Goal: Information Seeking & Learning: Learn about a topic

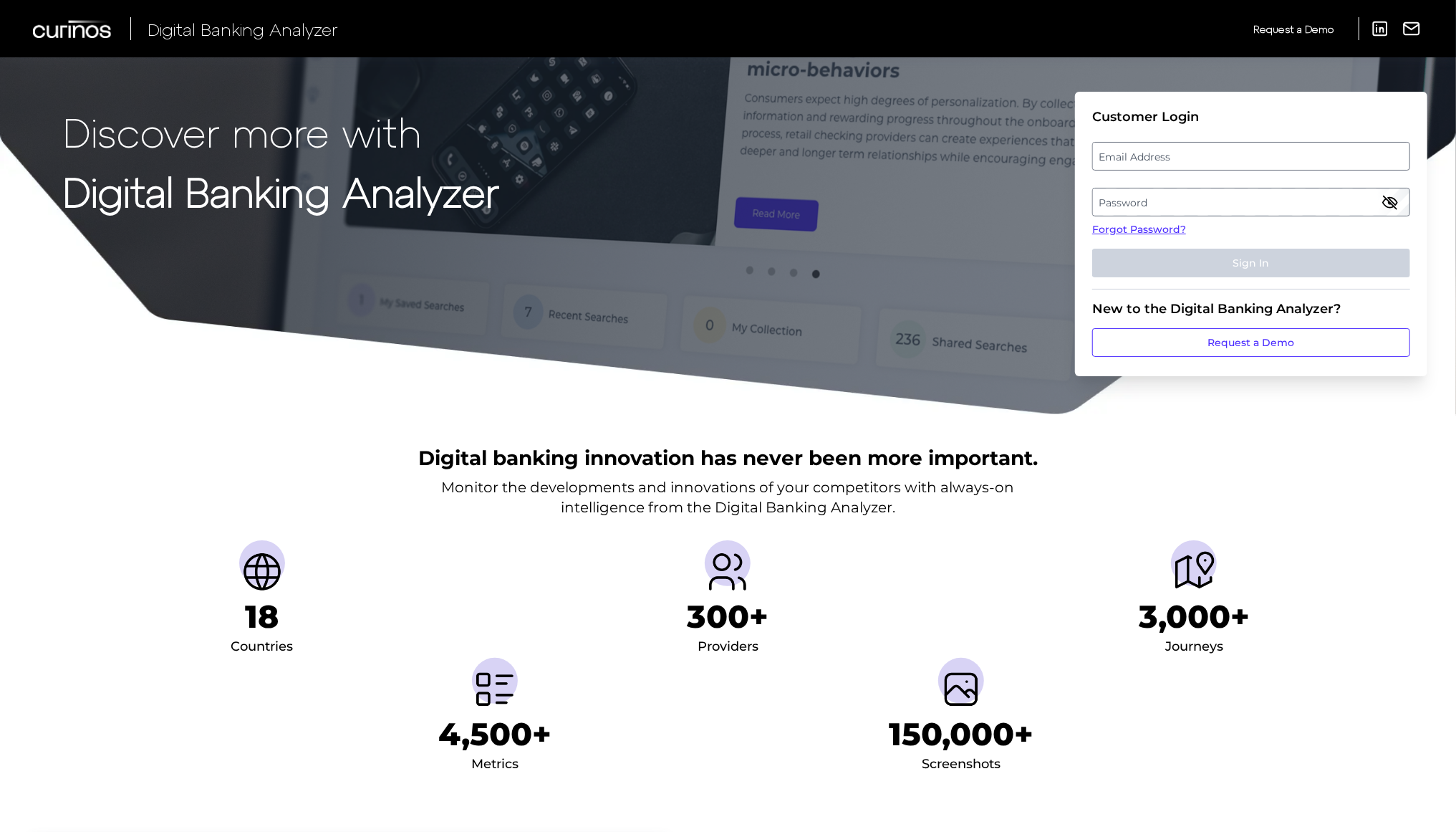
click at [1278, 153] on label "Email Address" at bounding box center [1251, 156] width 316 height 26
click at [1278, 153] on input "email" at bounding box center [1251, 156] width 318 height 29
type input "[EMAIL_ADDRESS][DOMAIN_NAME]"
click at [1276, 201] on label "Password" at bounding box center [1251, 201] width 316 height 26
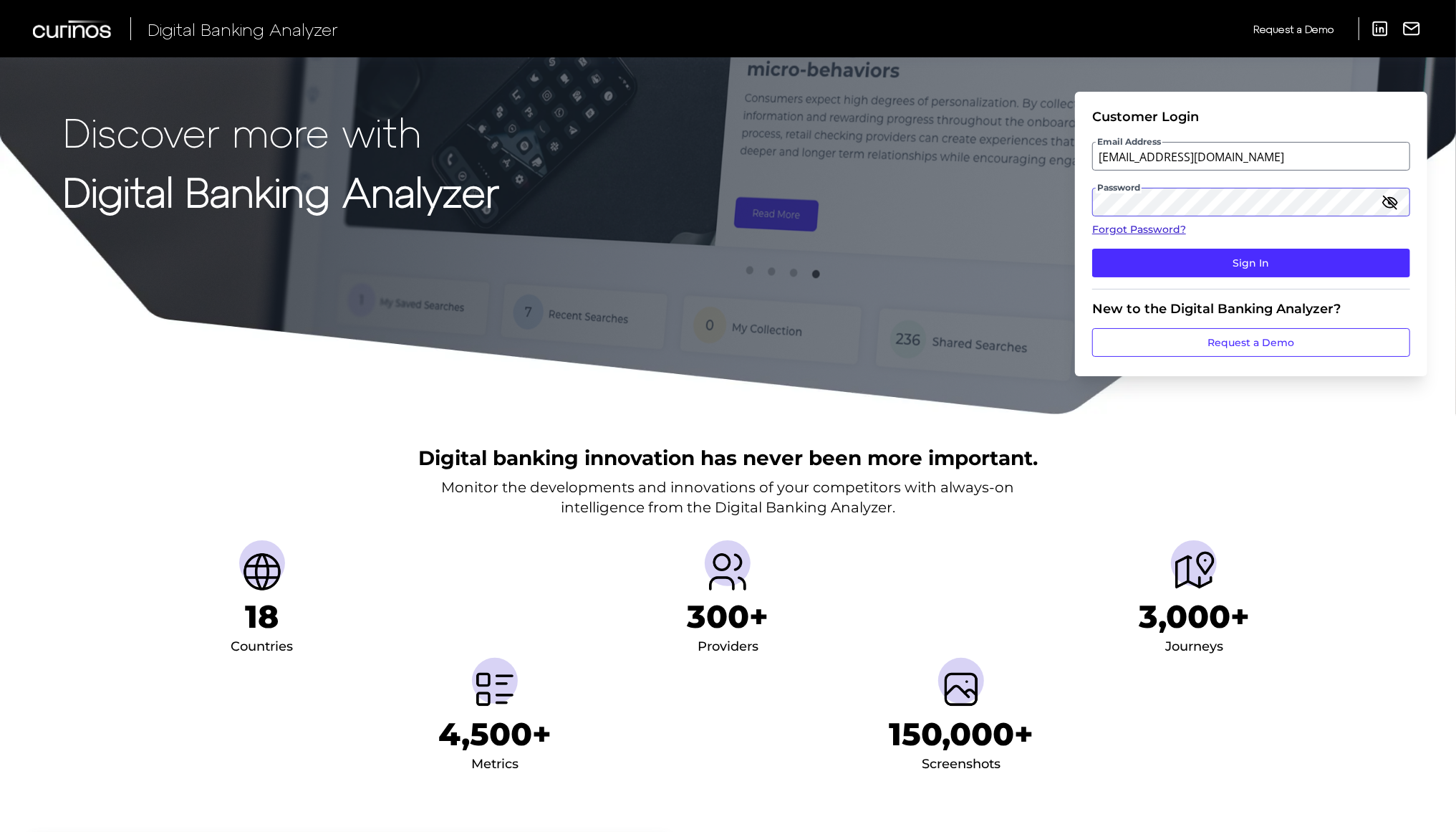
click at [1092, 249] on button "Sign In" at bounding box center [1251, 263] width 318 height 29
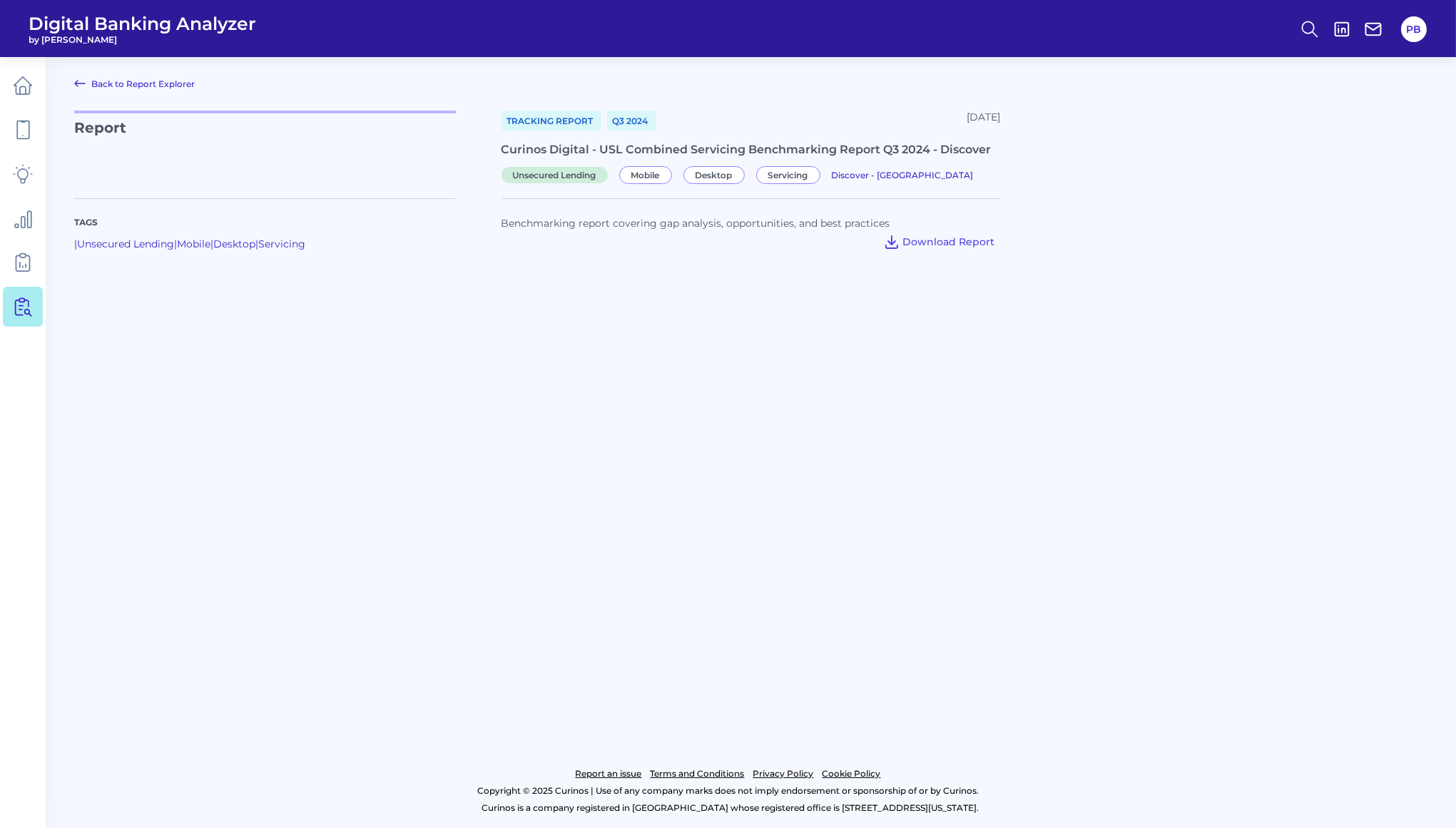
click at [144, 93] on main "Back to Report Explorer Report Tracking Report Q3 [DATE], 2024 Curinos Digital …" at bounding box center [728, 414] width 1456 height 828
click at [25, 98] on link at bounding box center [22, 85] width 40 height 40
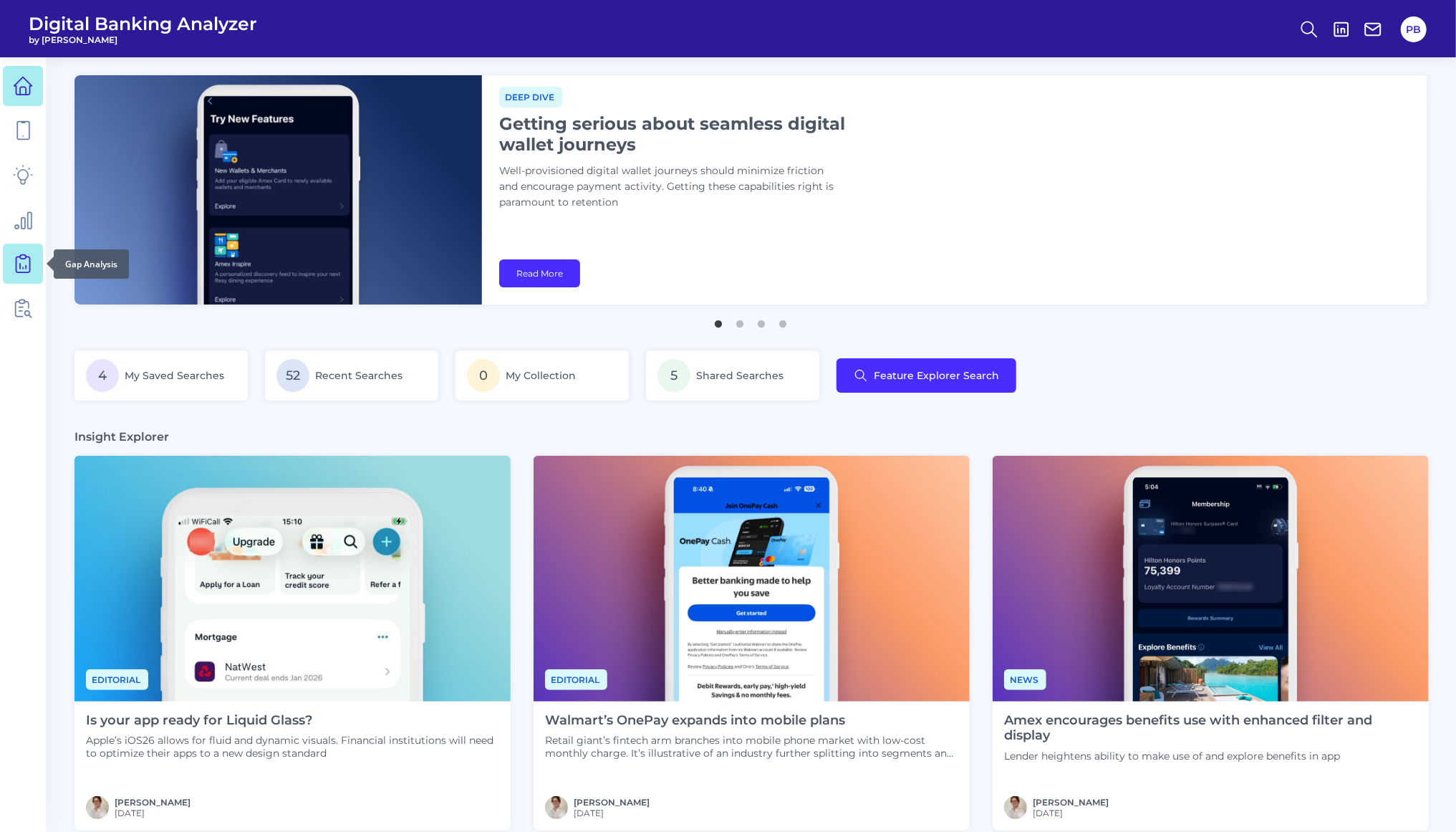
click at [26, 254] on icon at bounding box center [22, 263] width 20 height 20
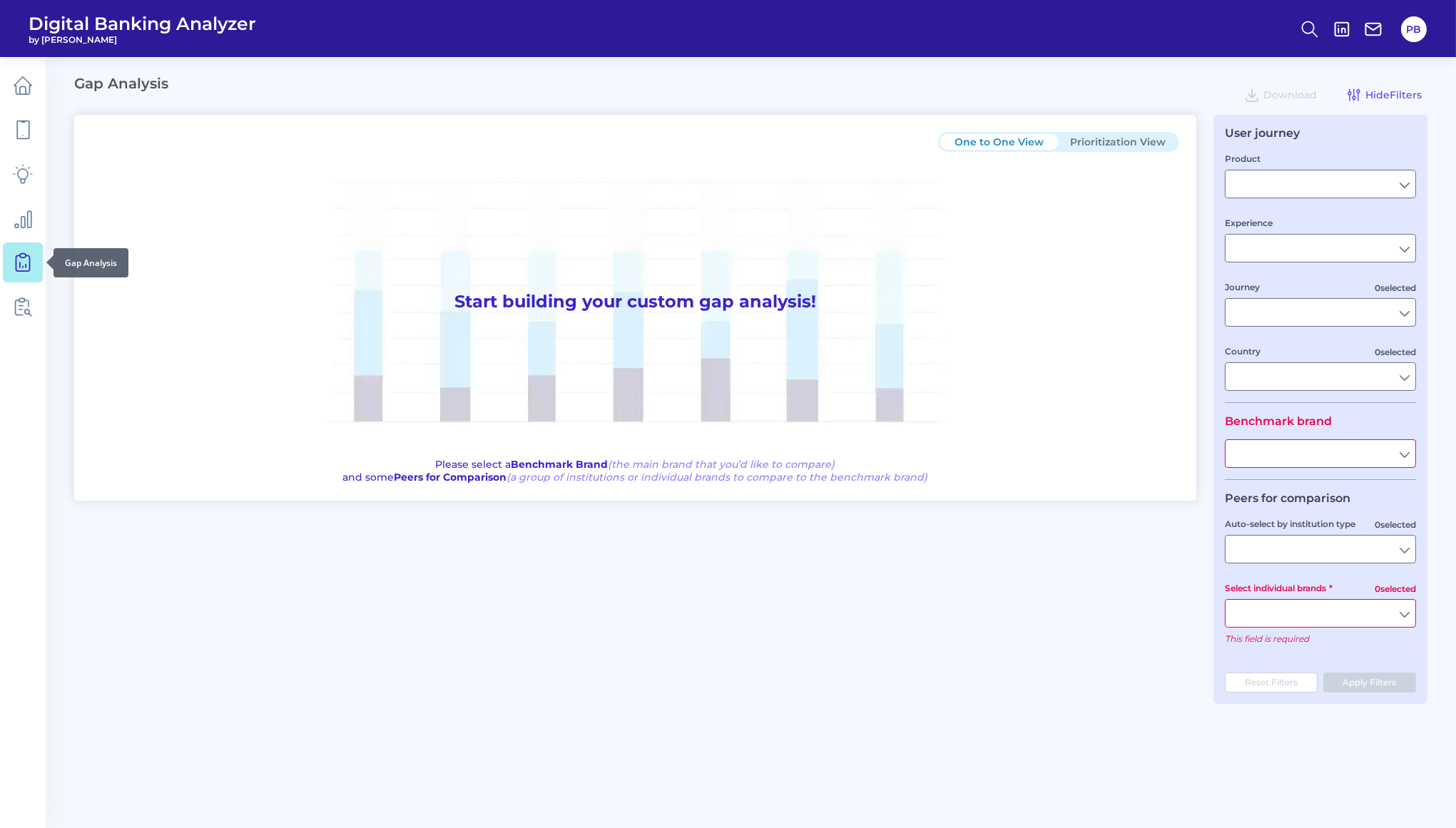
type input "Unsecured Lending"
type input "Mobile Servicing"
type input "Pre-Login Area, Pre-Login Product Journeys, Login & Authentication, UX & Naviga…"
type input "[GEOGRAPHIC_DATA]"
type input "Discover"
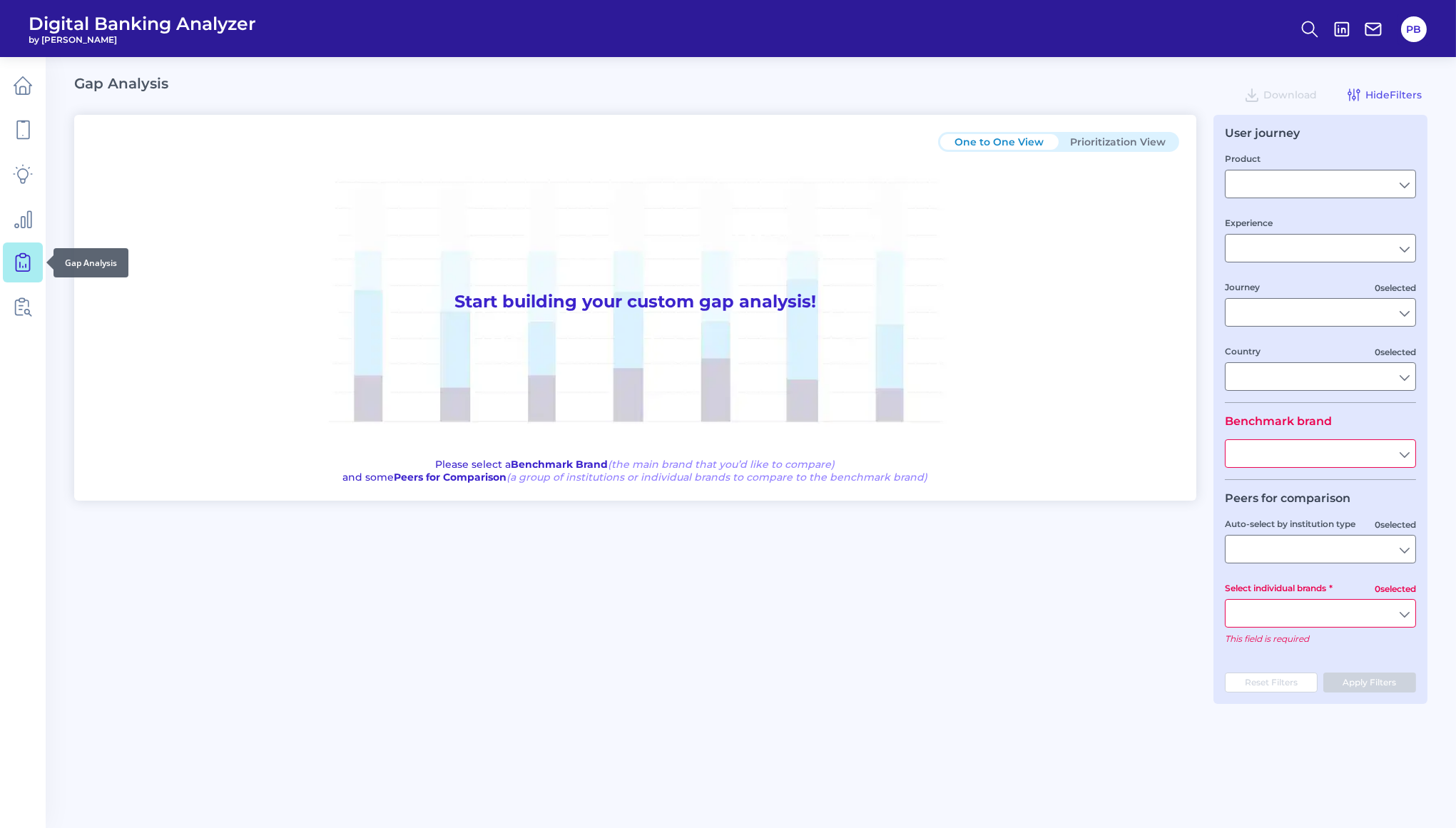
type input "All Select individual brands"
type input "All Journeys"
type input "All Countries"
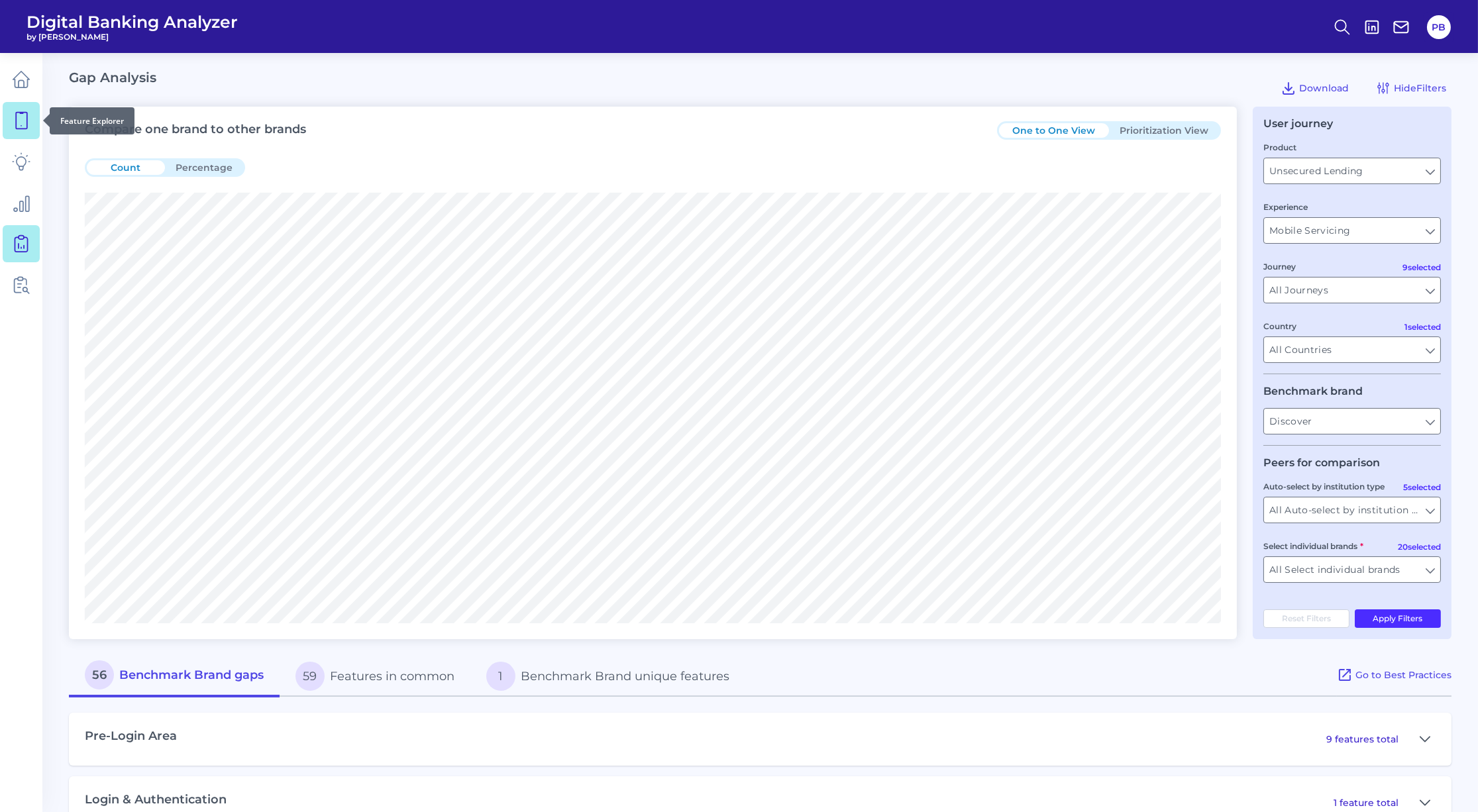
click at [30, 136] on link at bounding box center [21, 120] width 37 height 37
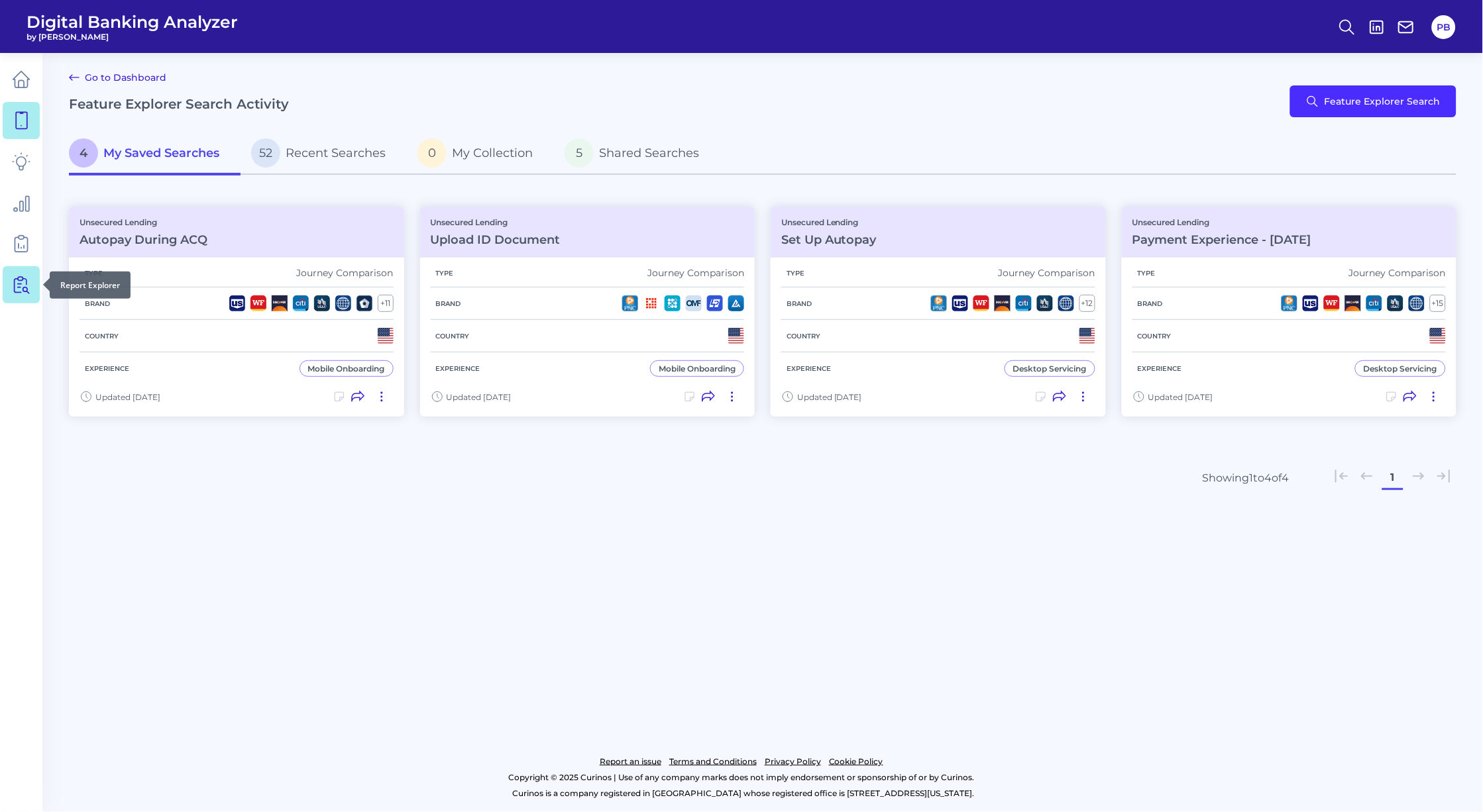
click at [23, 292] on icon at bounding box center [21, 285] width 19 height 19
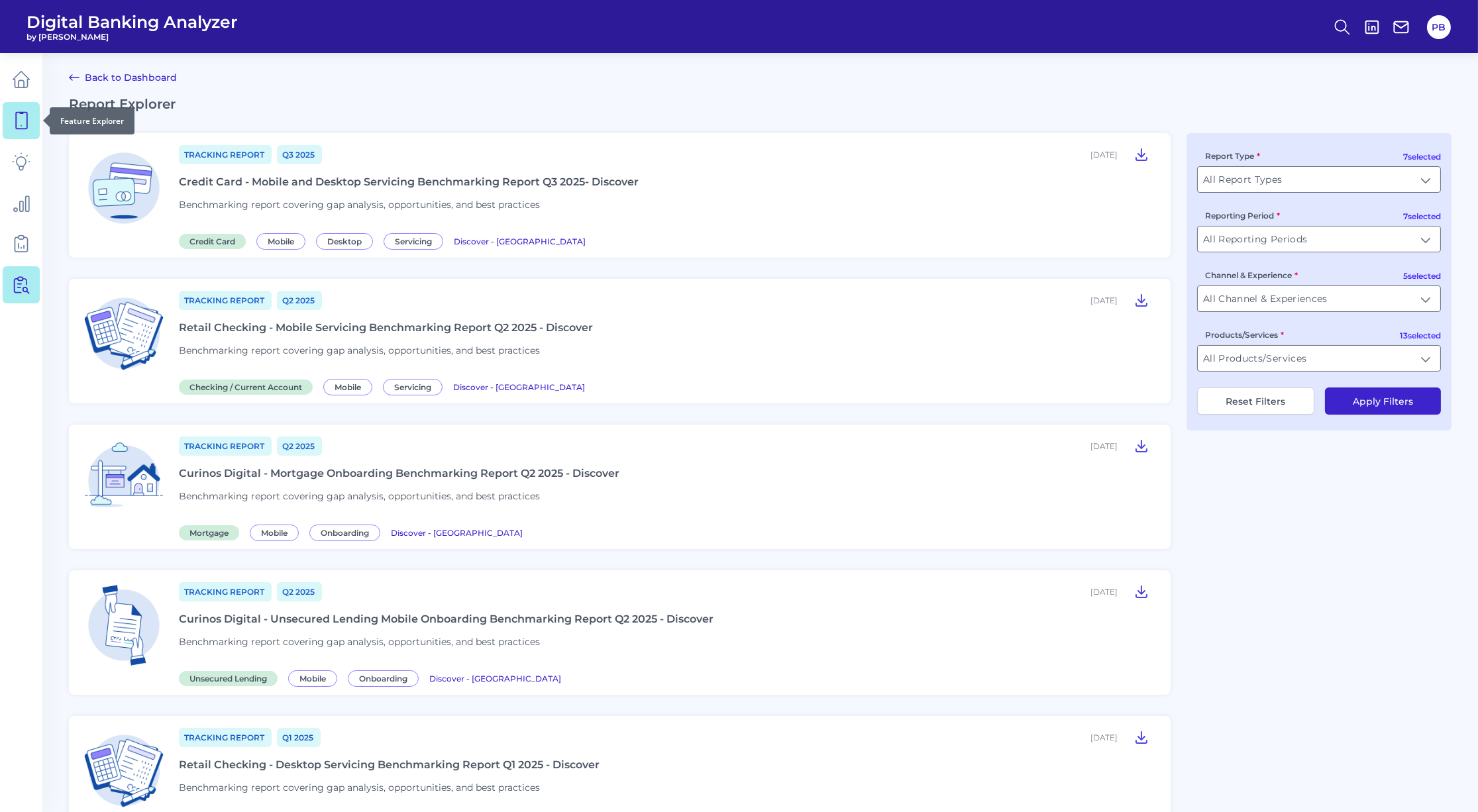
click at [28, 133] on link at bounding box center [21, 120] width 37 height 37
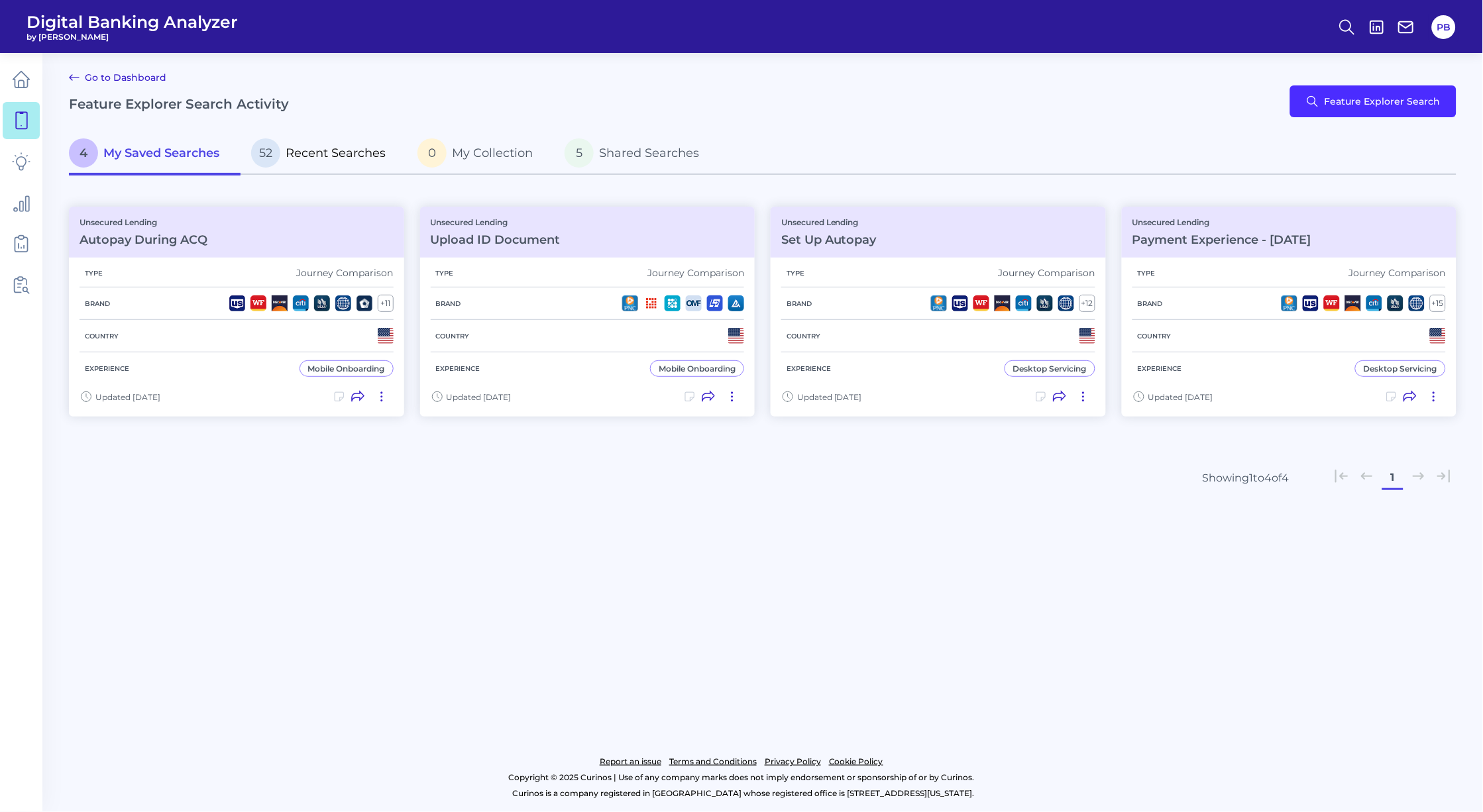
click at [319, 159] on span "Recent Searches" at bounding box center [336, 153] width 100 height 14
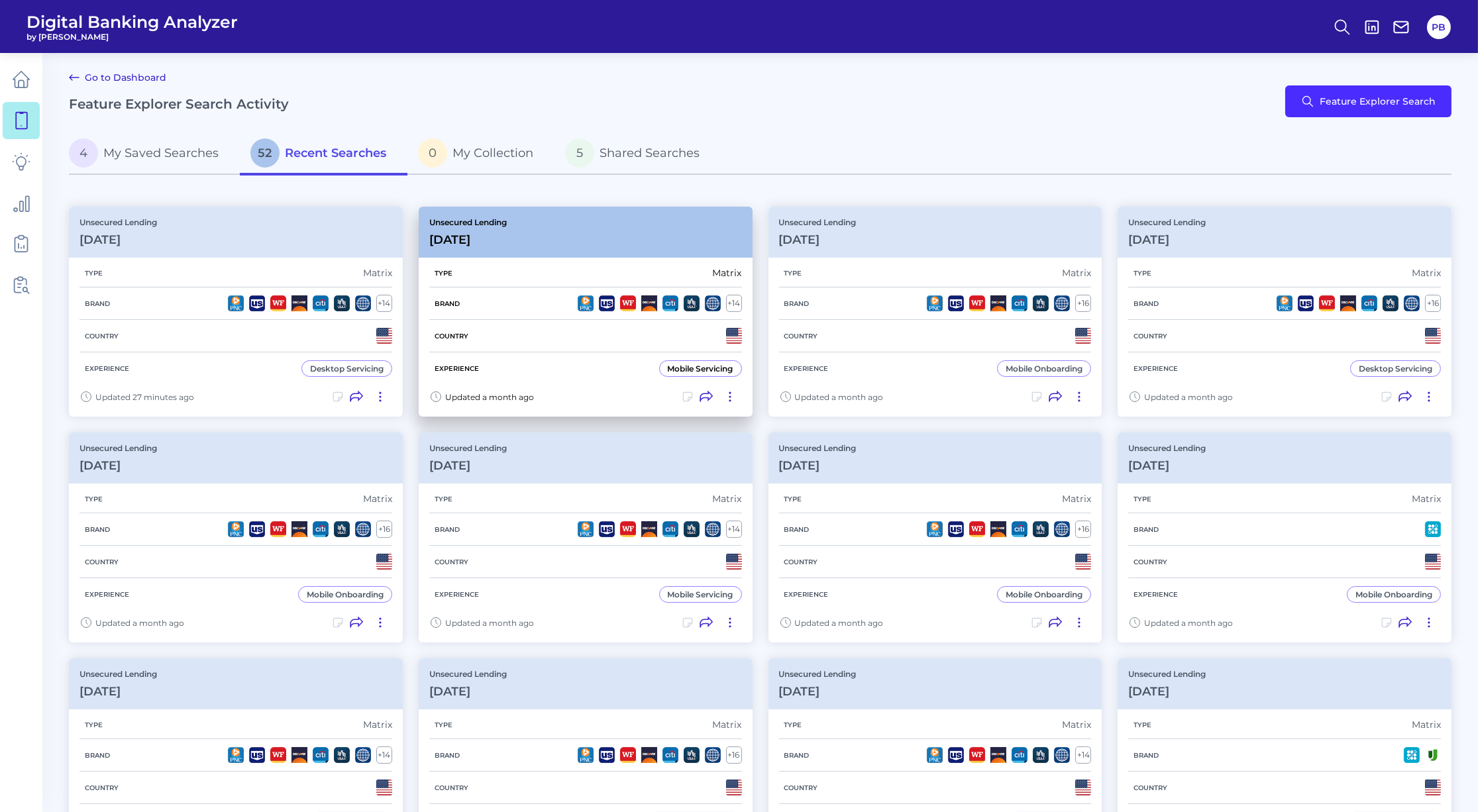
click at [565, 313] on div "Brand + 14" at bounding box center [585, 303] width 312 height 32
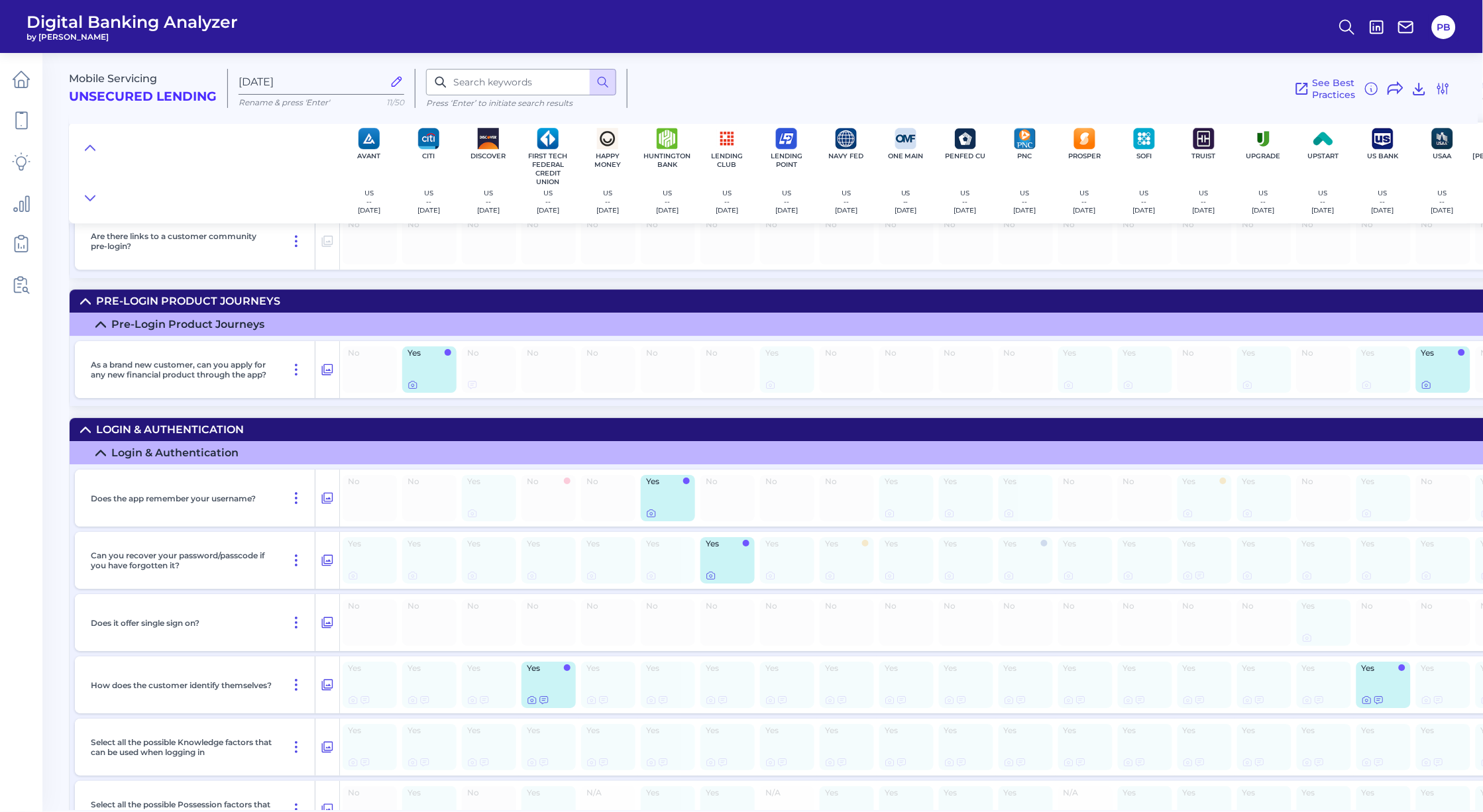
scroll to position [1251, 0]
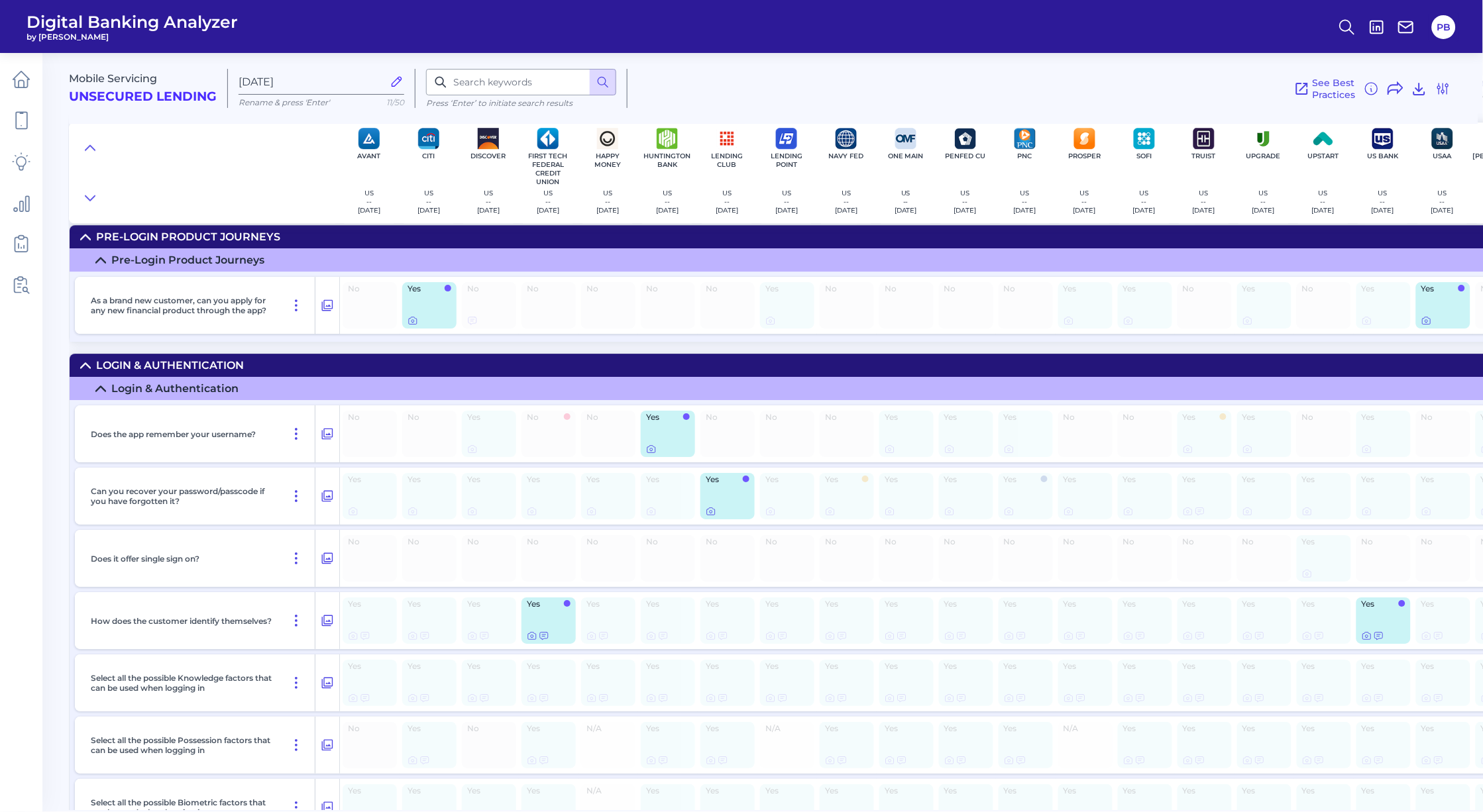
drag, startPoint x: 1247, startPoint y: 61, endPoint x: 1222, endPoint y: 74, distance: 28.2
click at [1247, 61] on div "Mobile Servicing Unsecured Lending [DATE] Rename & press 'Enter' 11/50 Press ‘E…" at bounding box center [773, 82] width 1409 height 81
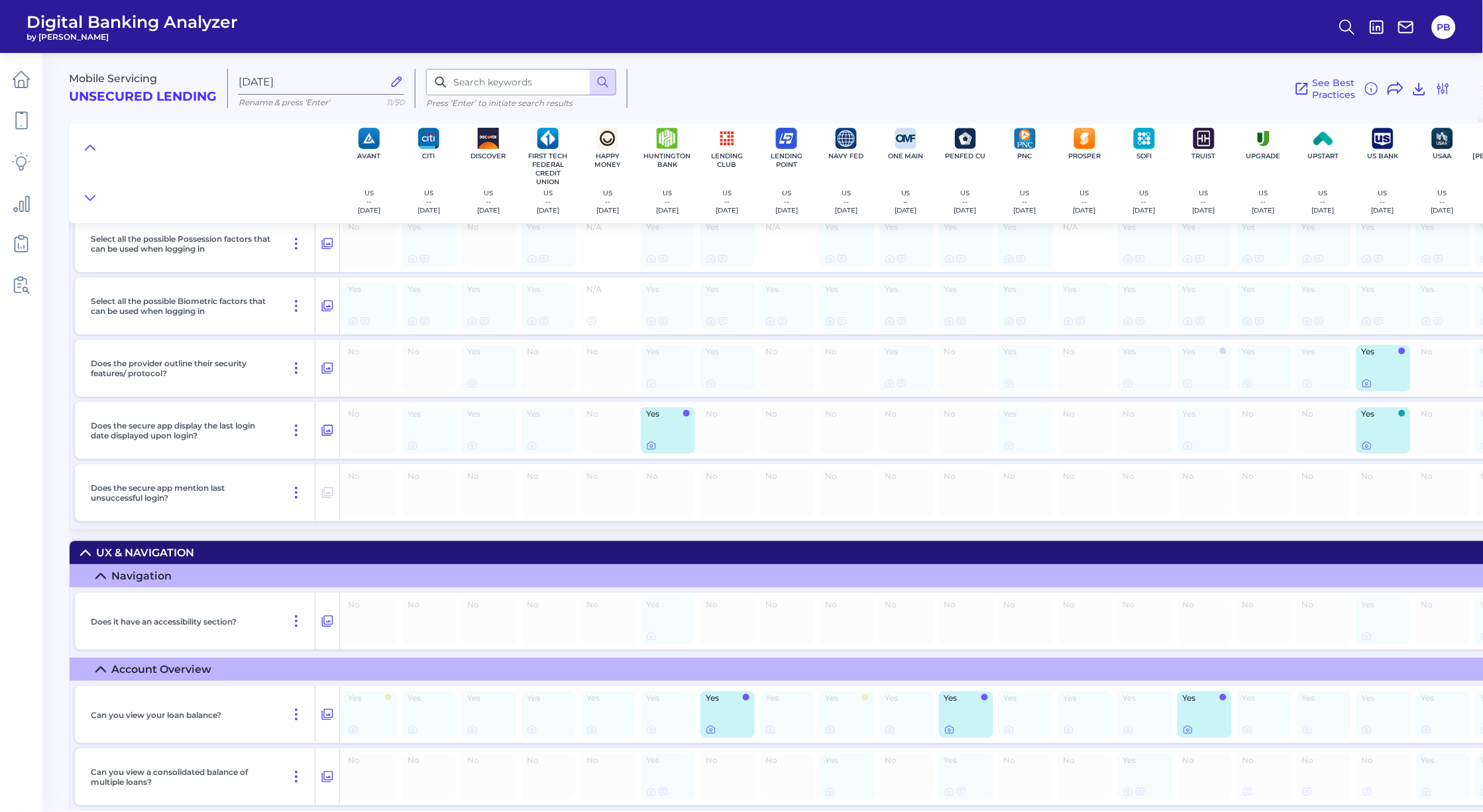
scroll to position [1765, 0]
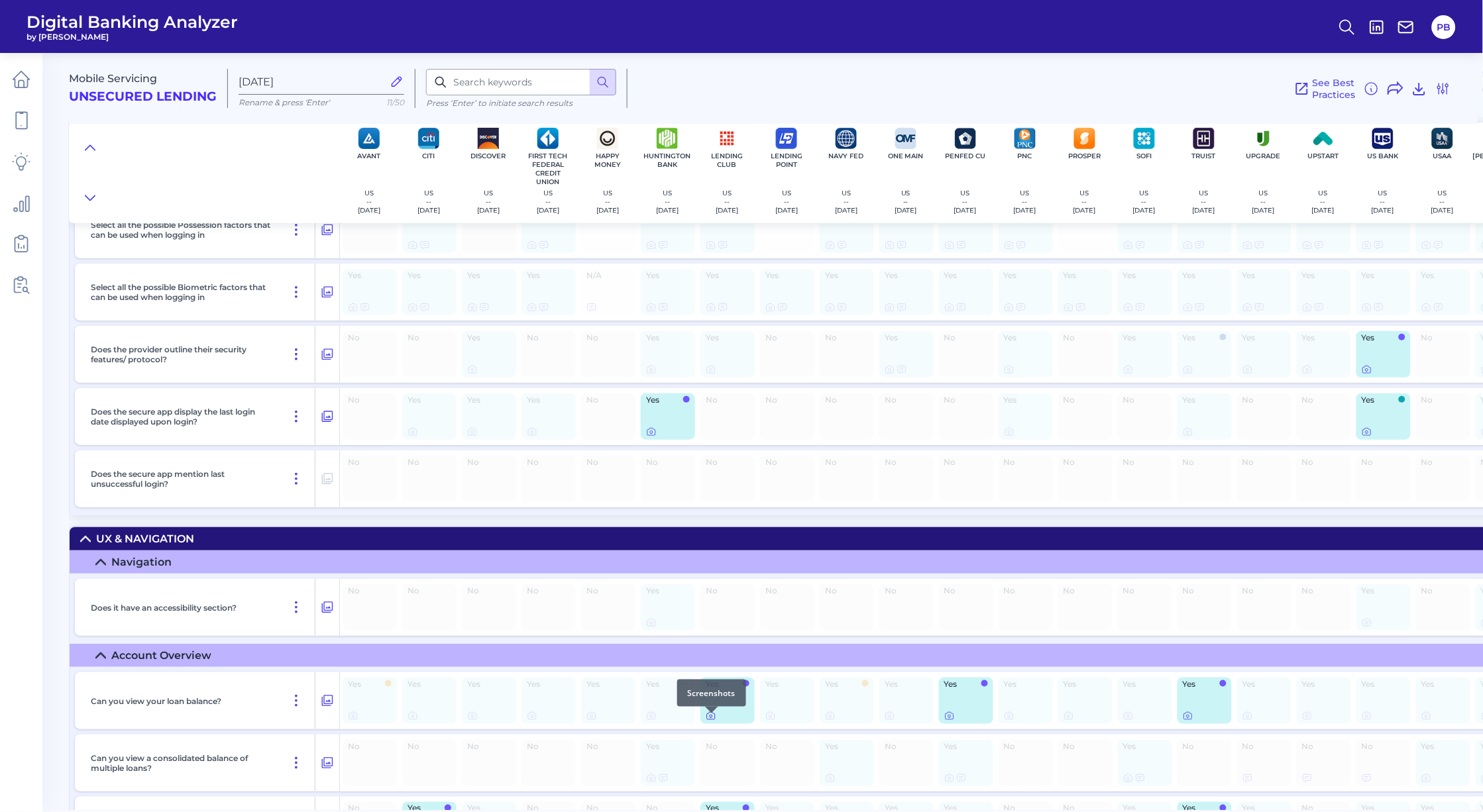
click at [707, 719] on div at bounding box center [711, 713] width 13 height 13
click at [711, 722] on icon at bounding box center [711, 716] width 11 height 11
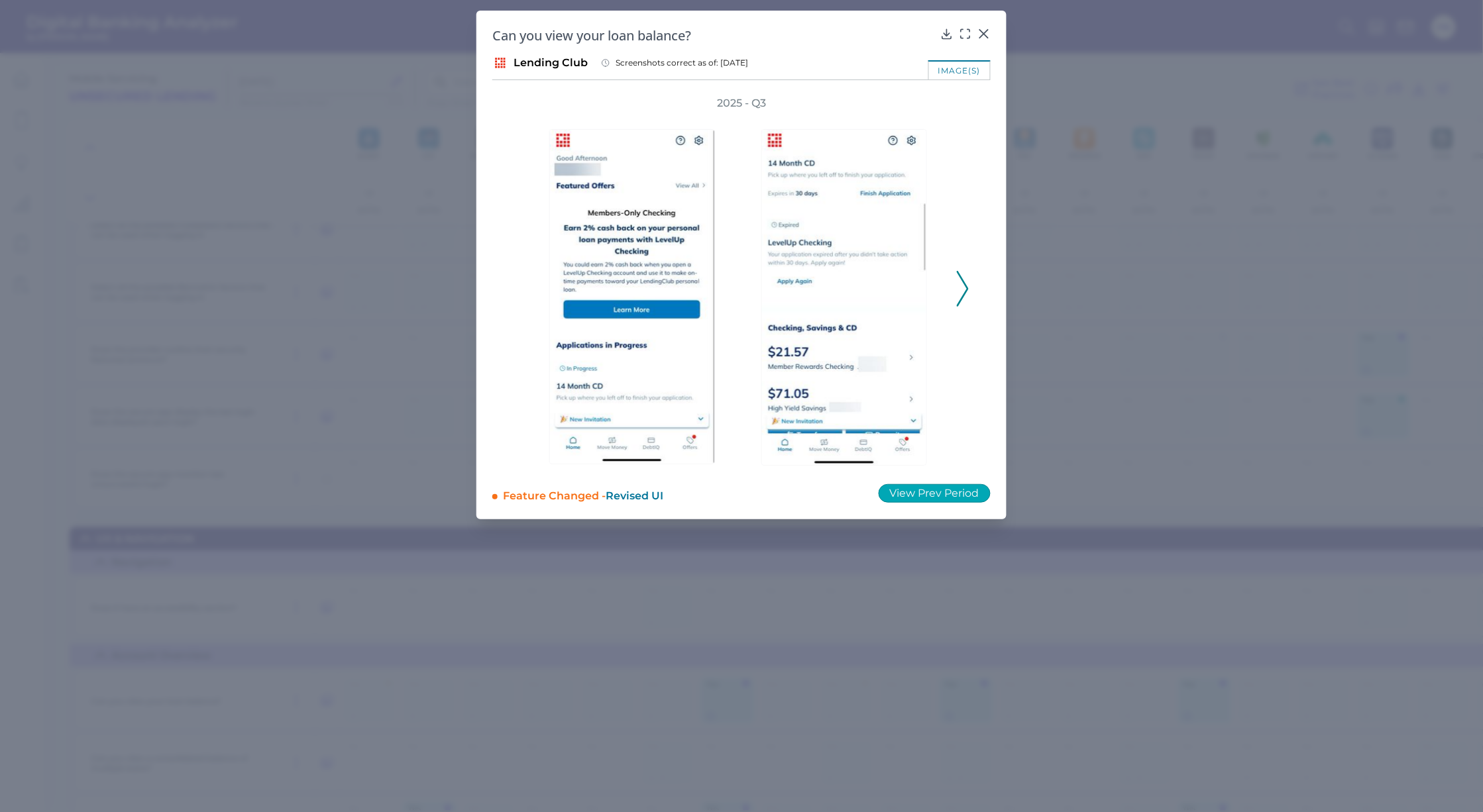
click at [930, 498] on button "View Prev Period" at bounding box center [934, 493] width 112 height 19
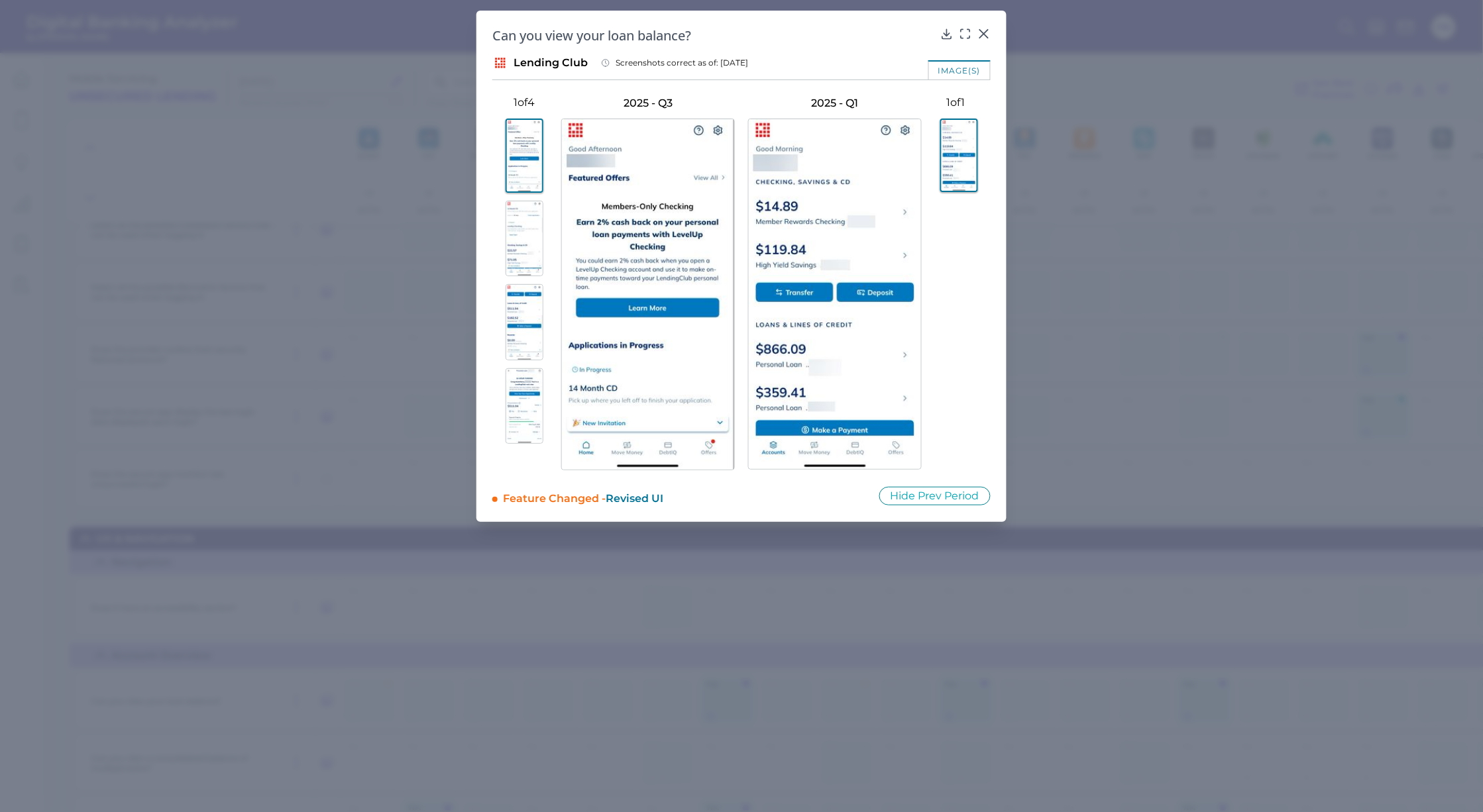
click at [524, 218] on img at bounding box center [524, 238] width 38 height 75
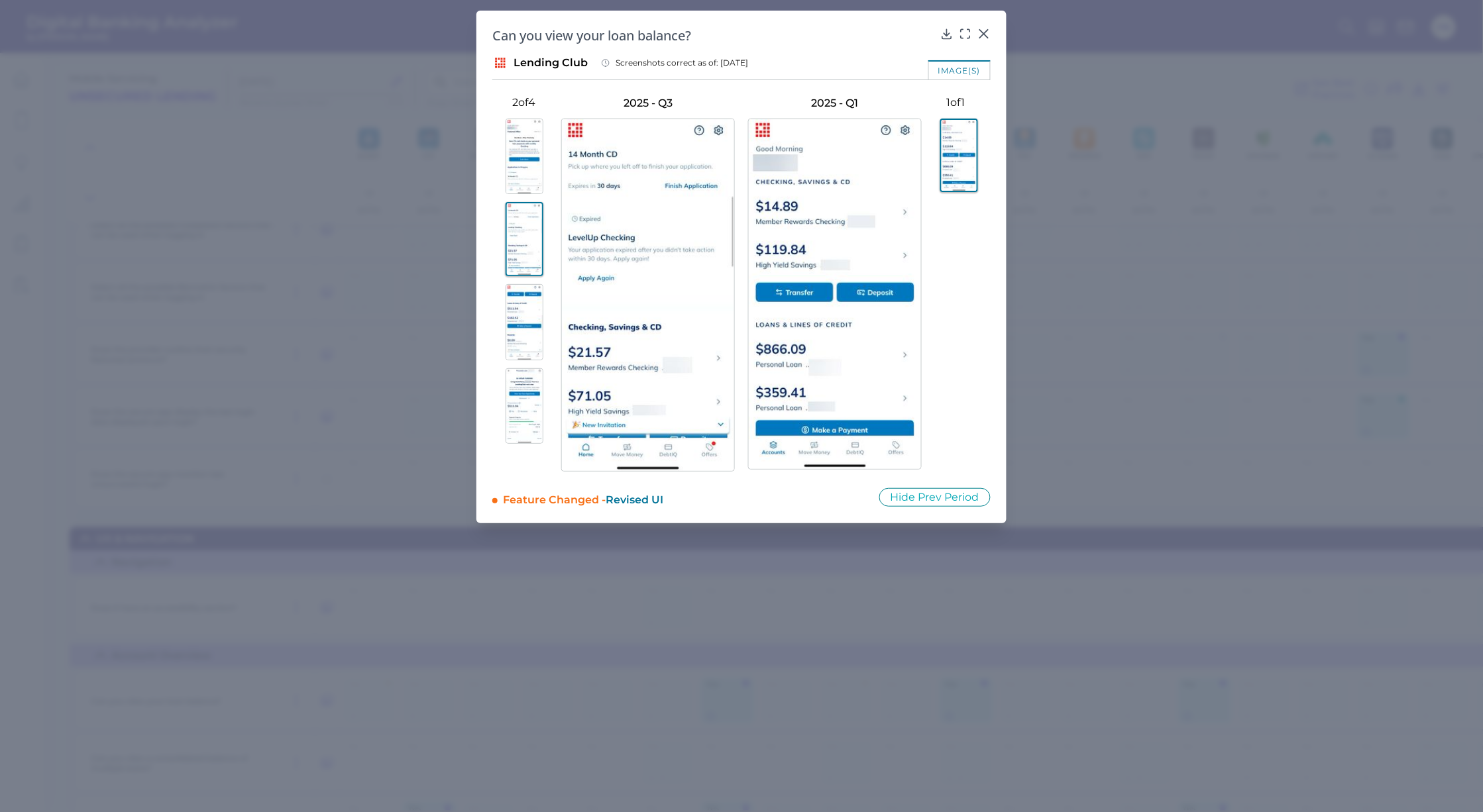
click at [519, 314] on img at bounding box center [524, 321] width 38 height 76
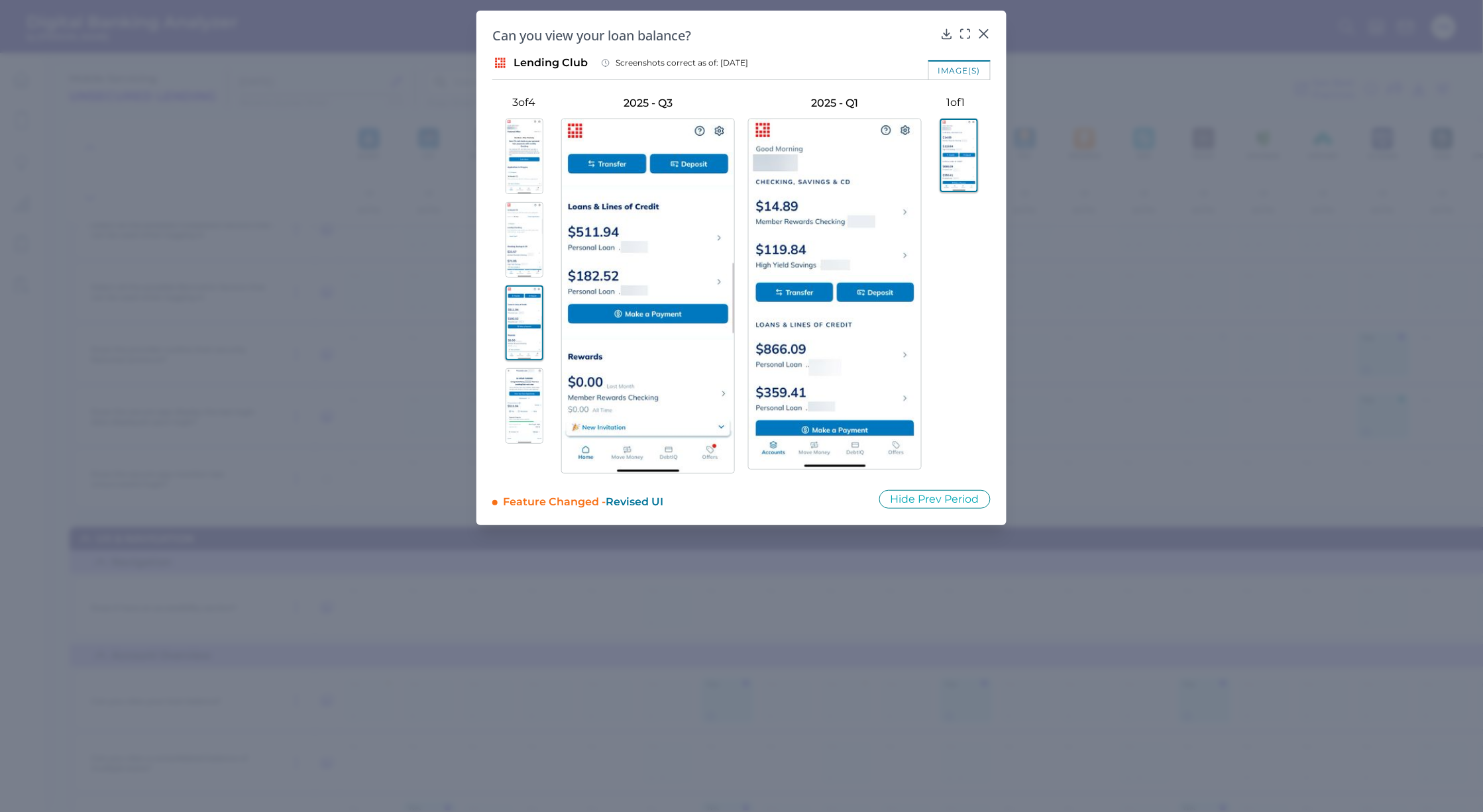
click at [532, 424] on img at bounding box center [524, 406] width 38 height 75
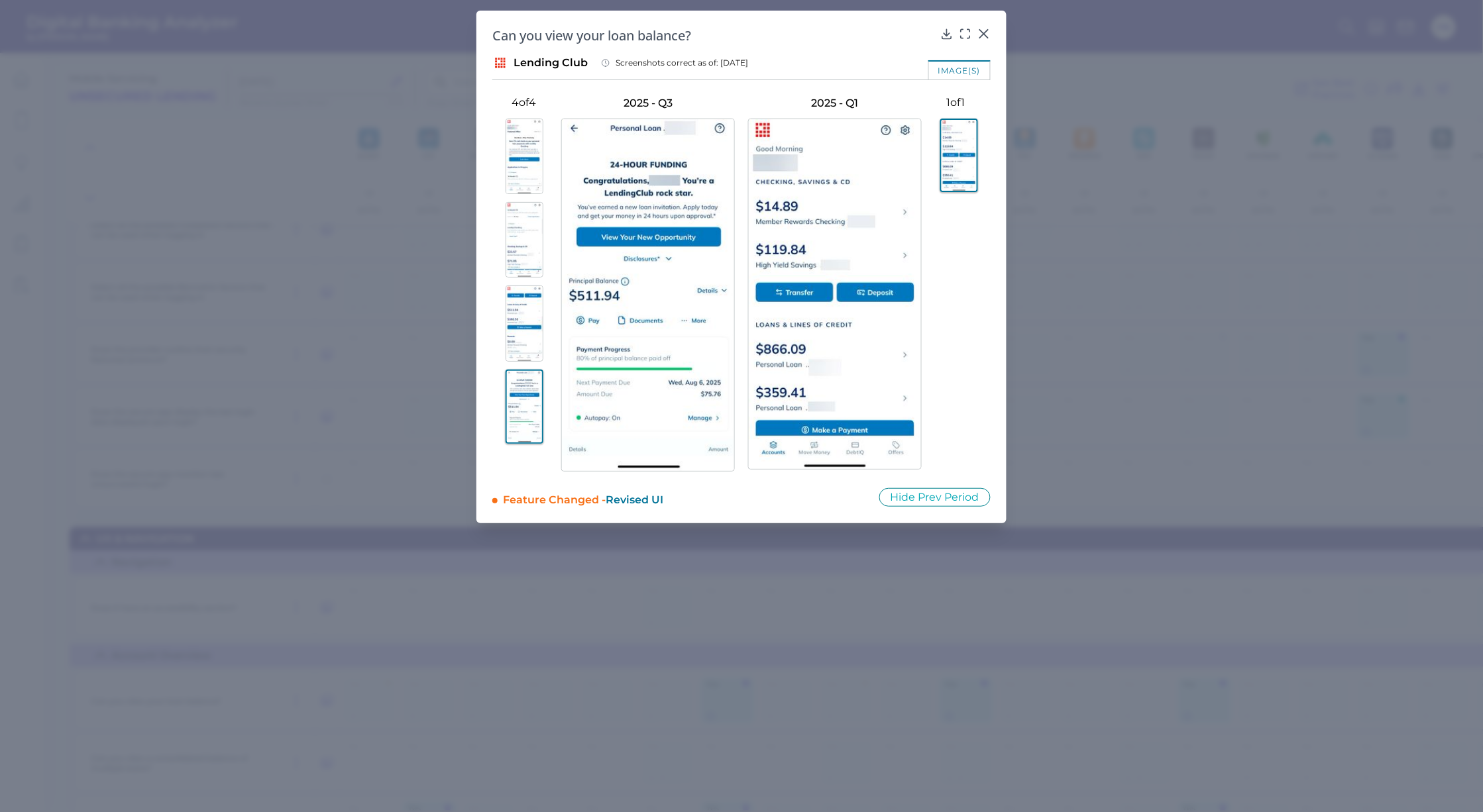
click at [982, 154] on button at bounding box center [956, 155] width 69 height 73
drag, startPoint x: 1116, startPoint y: 148, endPoint x: 1005, endPoint y: 163, distance: 112.0
